Goal: Information Seeking & Learning: Learn about a topic

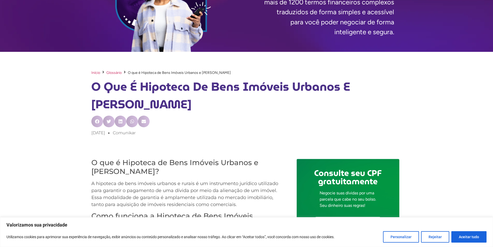
scroll to position [233, 0]
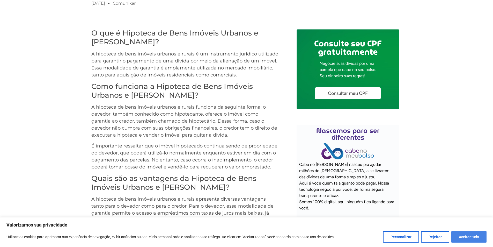
click at [477, 236] on button "Aceitar tudo" at bounding box center [469, 236] width 35 height 11
checkbox input "true"
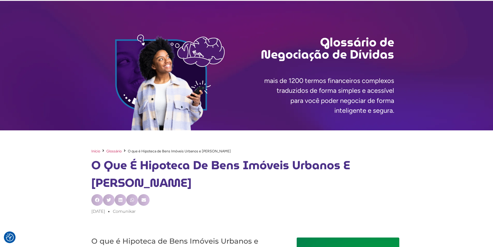
scroll to position [0, 0]
